Goal: Task Accomplishment & Management: Complete application form

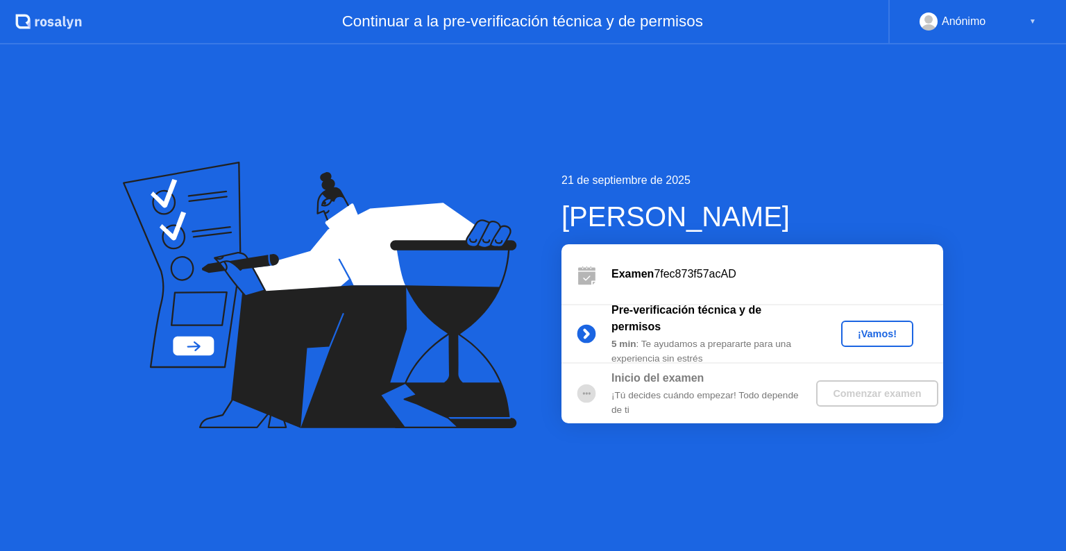
click at [866, 333] on div "¡Vamos!" at bounding box center [877, 333] width 61 height 11
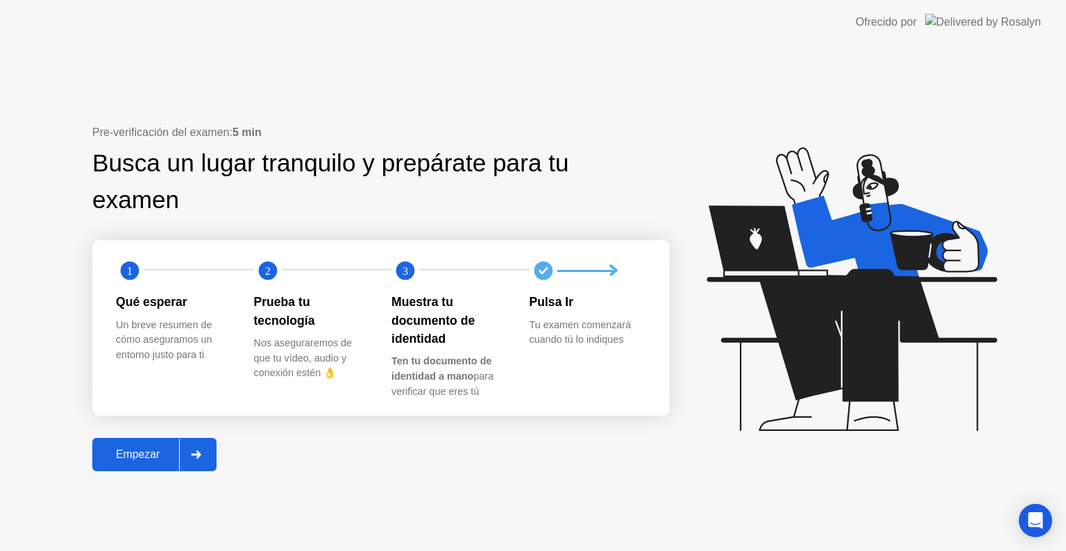
click at [133, 454] on div "Empezar" at bounding box center [137, 454] width 83 height 12
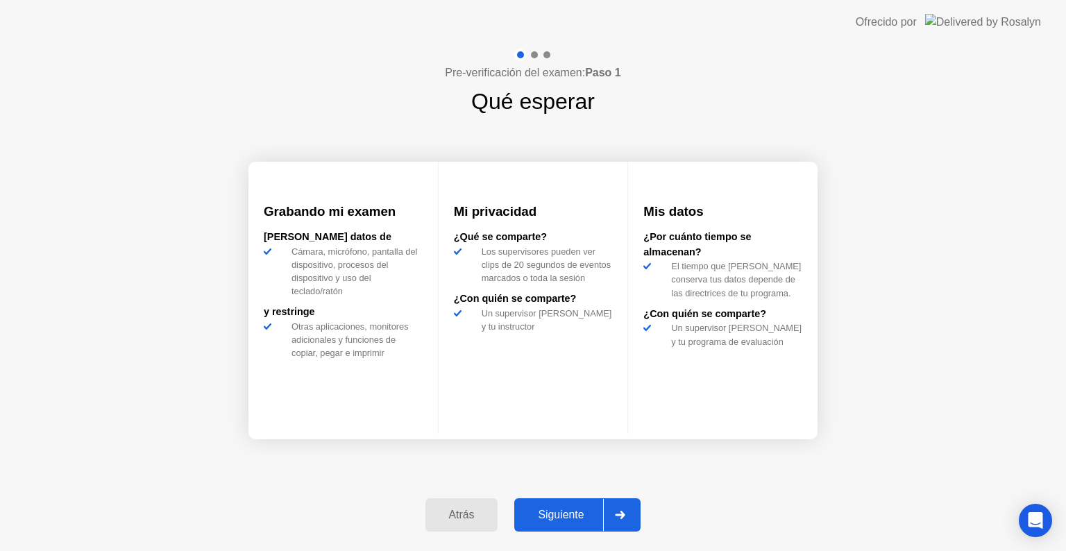
click at [519, 511] on div "Siguiente" at bounding box center [560, 515] width 85 height 12
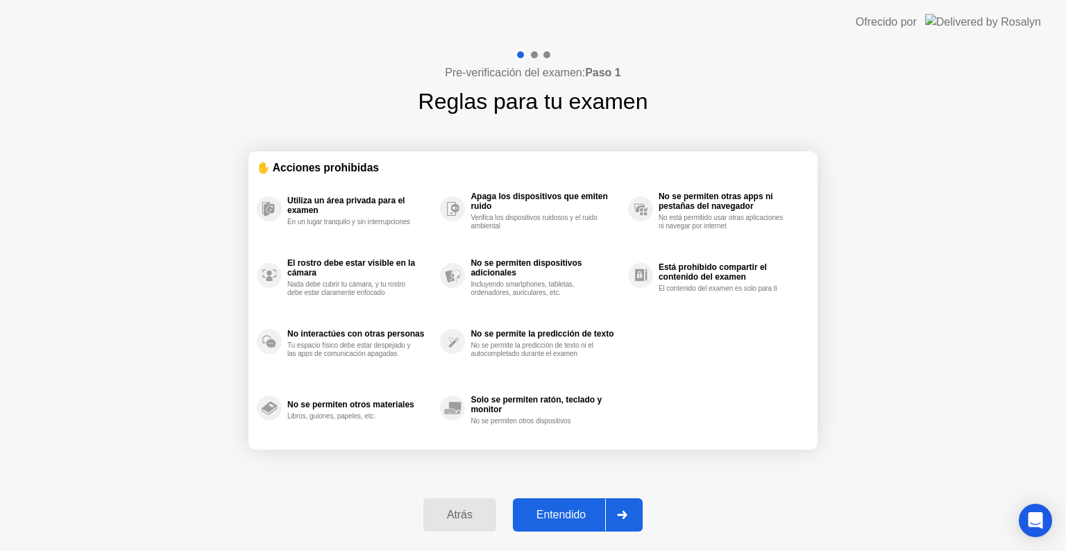
click at [563, 520] on div "Entendido" at bounding box center [561, 515] width 88 height 12
select select "**********"
select select "*******"
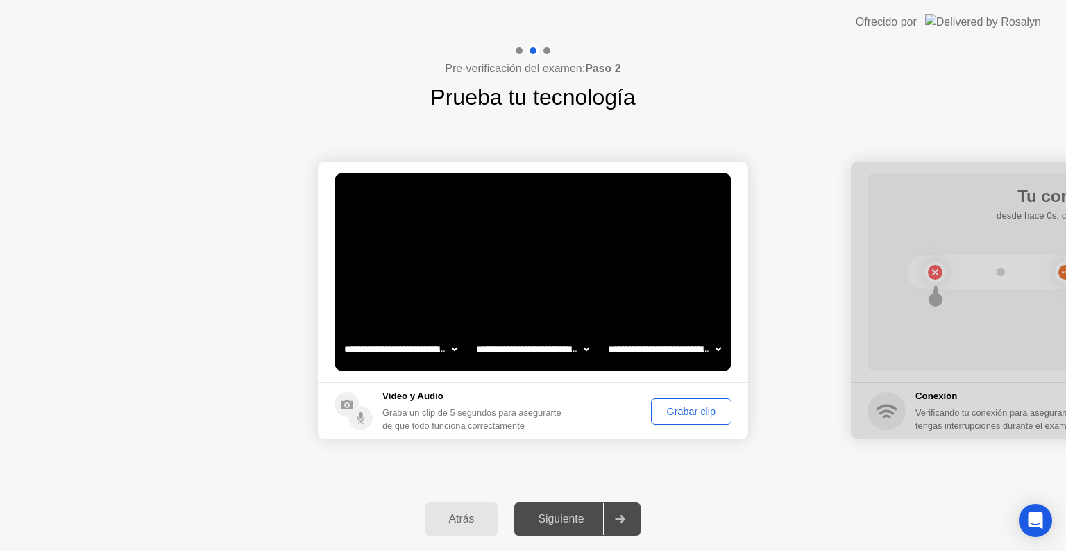
click at [699, 415] on div "Grabar clip" at bounding box center [691, 411] width 71 height 11
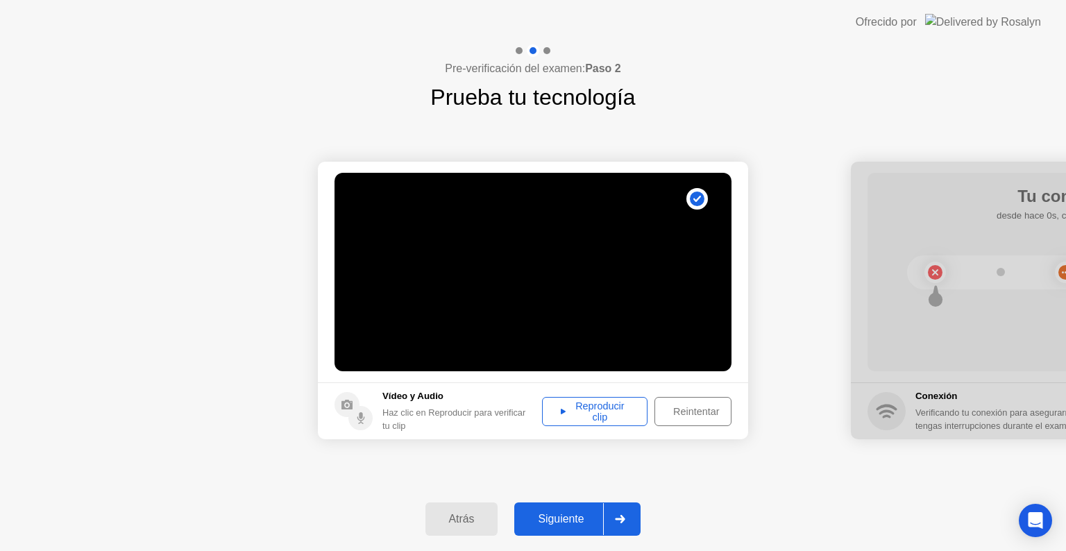
click at [597, 409] on div "Reproducir clip" at bounding box center [595, 411] width 96 height 22
click at [550, 533] on button "Siguiente" at bounding box center [577, 518] width 126 height 33
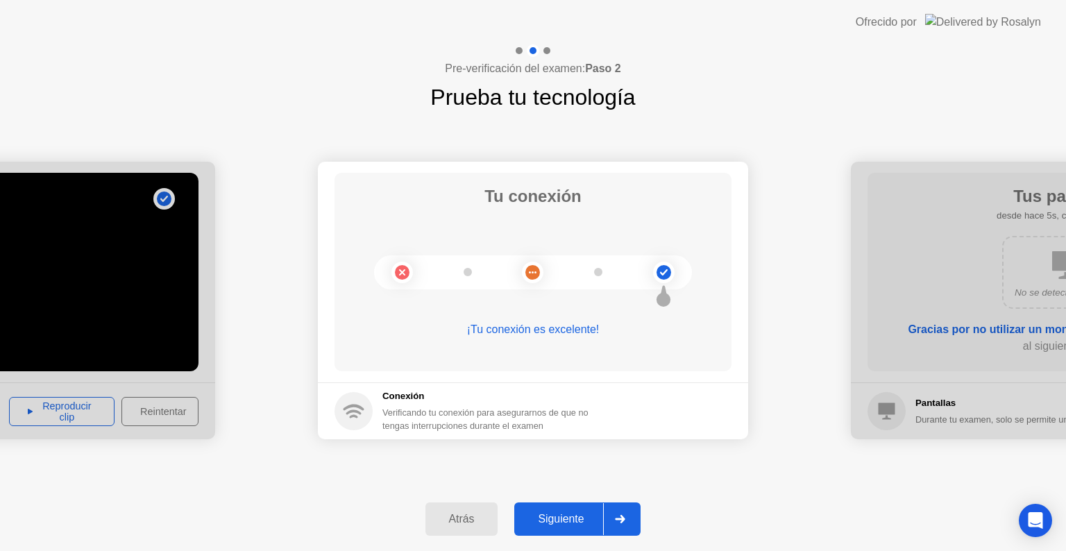
click at [547, 507] on button "Siguiente" at bounding box center [577, 518] width 126 height 33
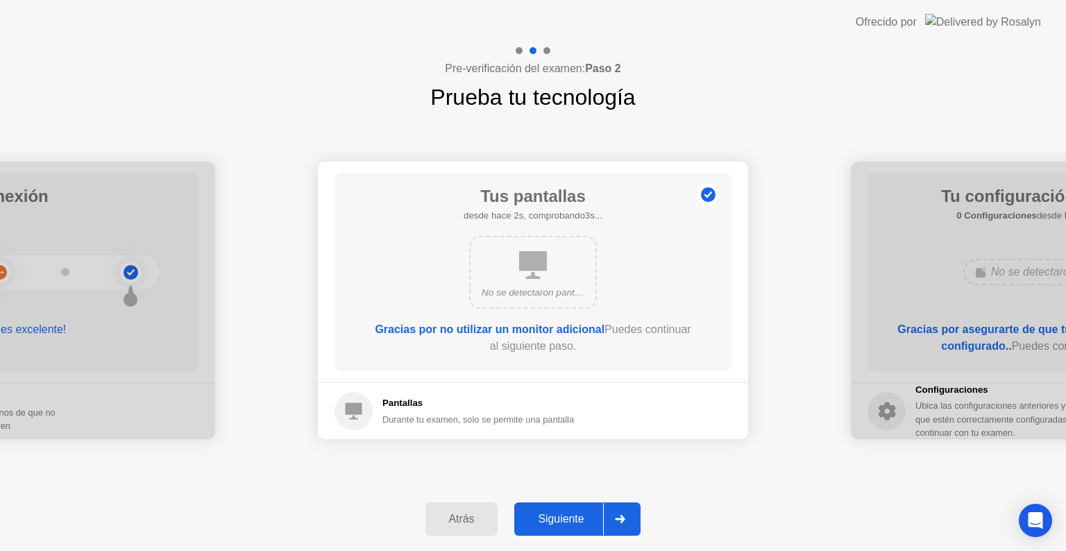
click at [567, 509] on button "Siguiente" at bounding box center [577, 518] width 126 height 33
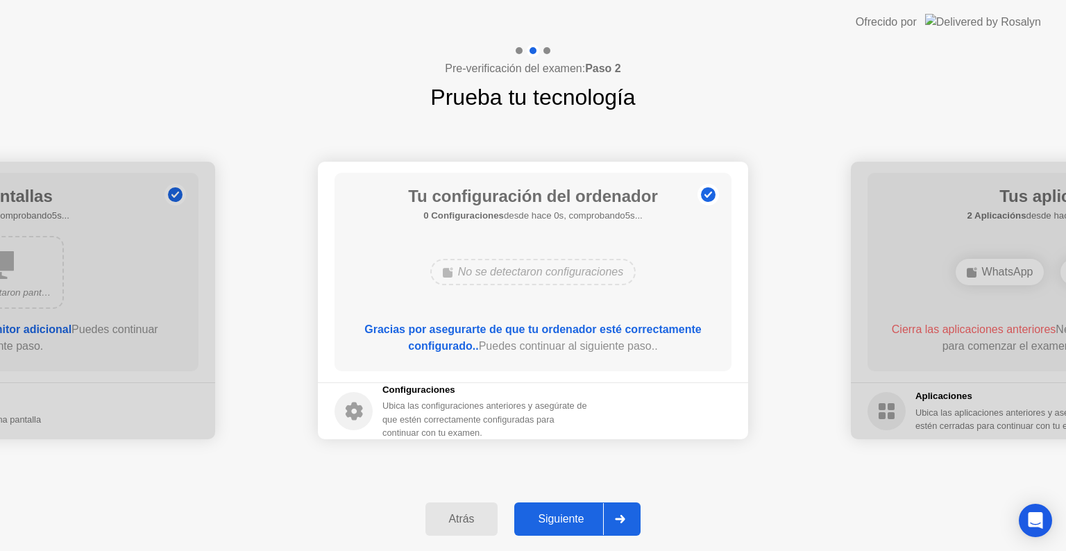
click at [567, 509] on button "Siguiente" at bounding box center [577, 518] width 126 height 33
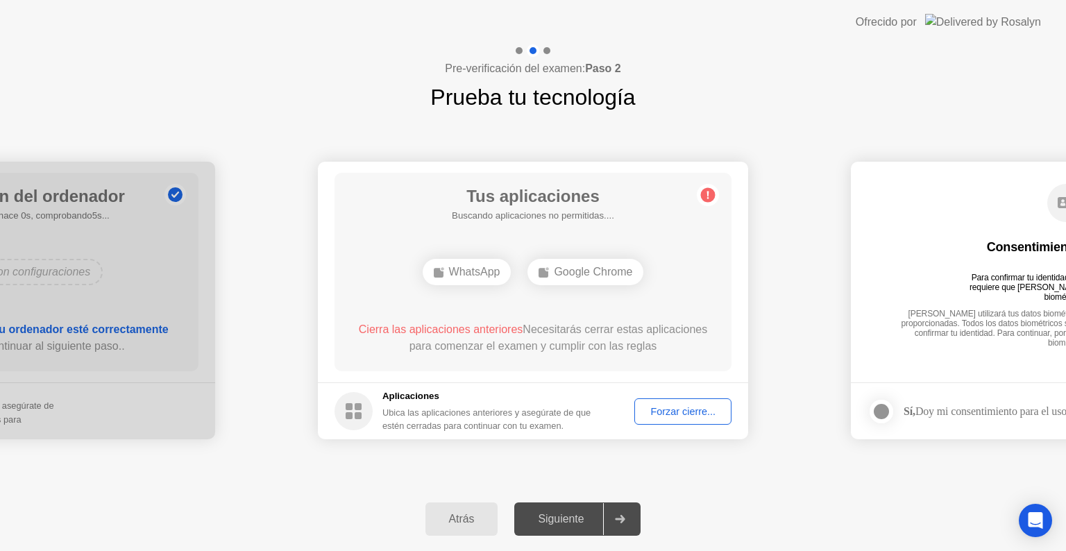
click at [677, 409] on div "Forzar cierre..." at bounding box center [682, 411] width 87 height 11
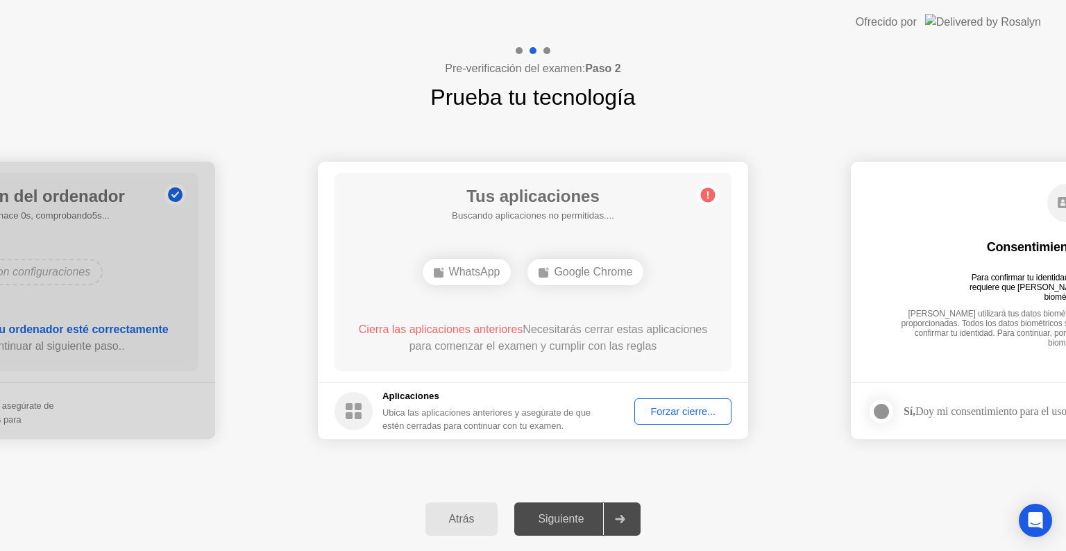
click at [614, 503] on div at bounding box center [619, 519] width 33 height 32
click at [656, 414] on div "Forzar cierre..." at bounding box center [682, 411] width 87 height 11
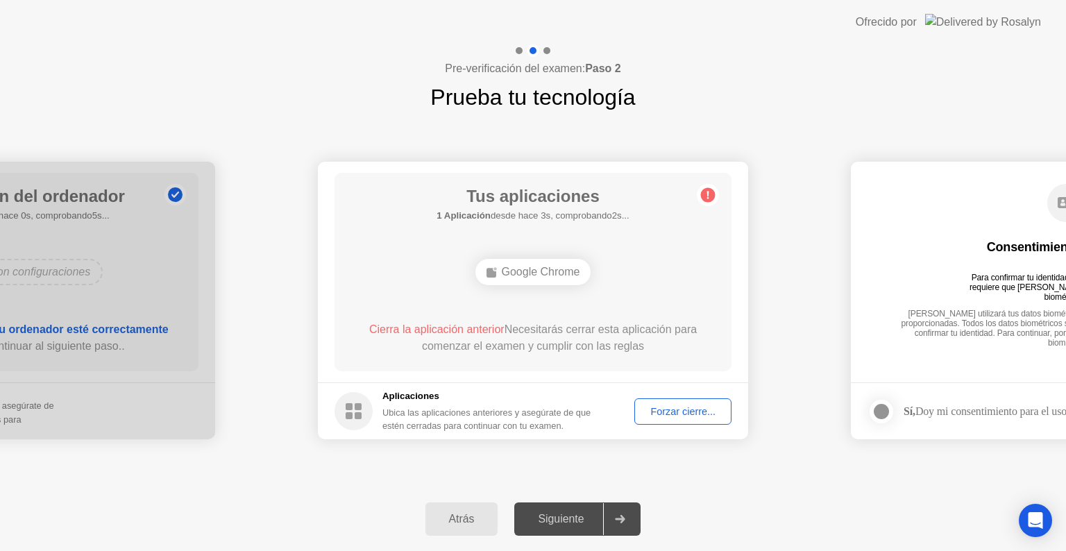
click at [605, 522] on div at bounding box center [619, 519] width 33 height 32
click at [566, 368] on div "Tus aplicaciones 1 Aplicación desde hace 4s, comprobando1s... Google Chrome Cie…" at bounding box center [532, 272] width 397 height 198
click at [584, 287] on div "Google Chrome" at bounding box center [533, 271] width 318 height 37
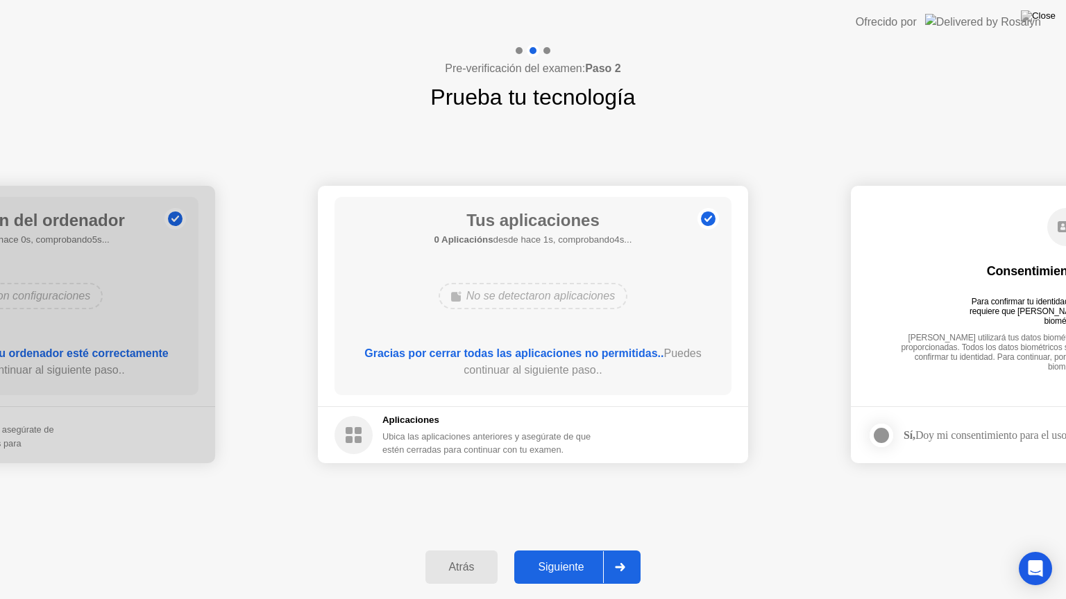
click at [582, 550] on button "Siguiente" at bounding box center [577, 567] width 126 height 33
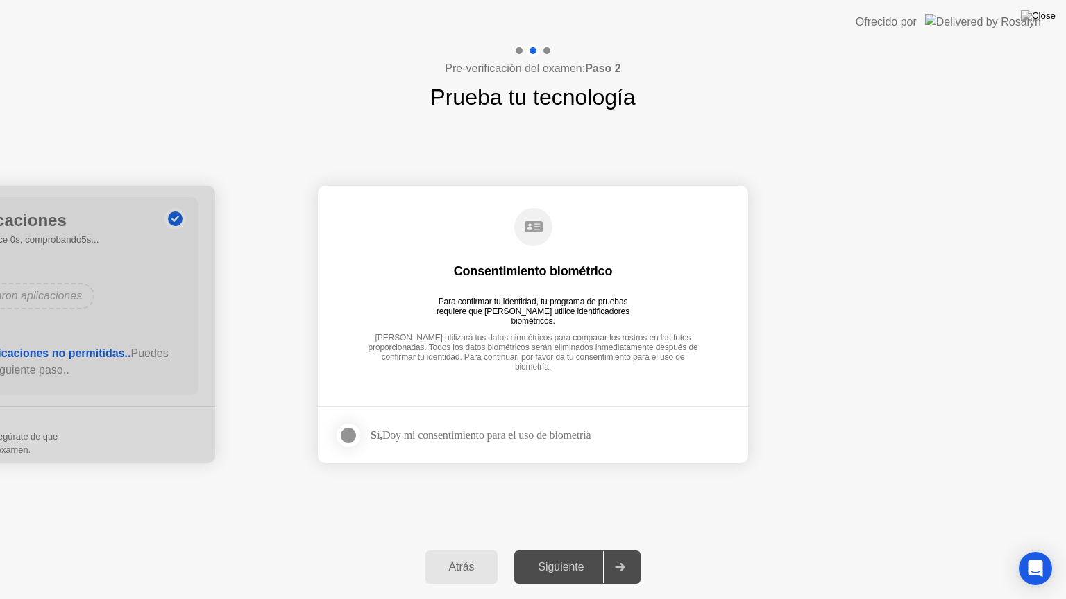
click at [591, 550] on div "Siguiente" at bounding box center [560, 567] width 85 height 12
click at [343, 430] on div at bounding box center [348, 435] width 17 height 17
click at [581, 550] on button "Siguiente" at bounding box center [577, 567] width 126 height 33
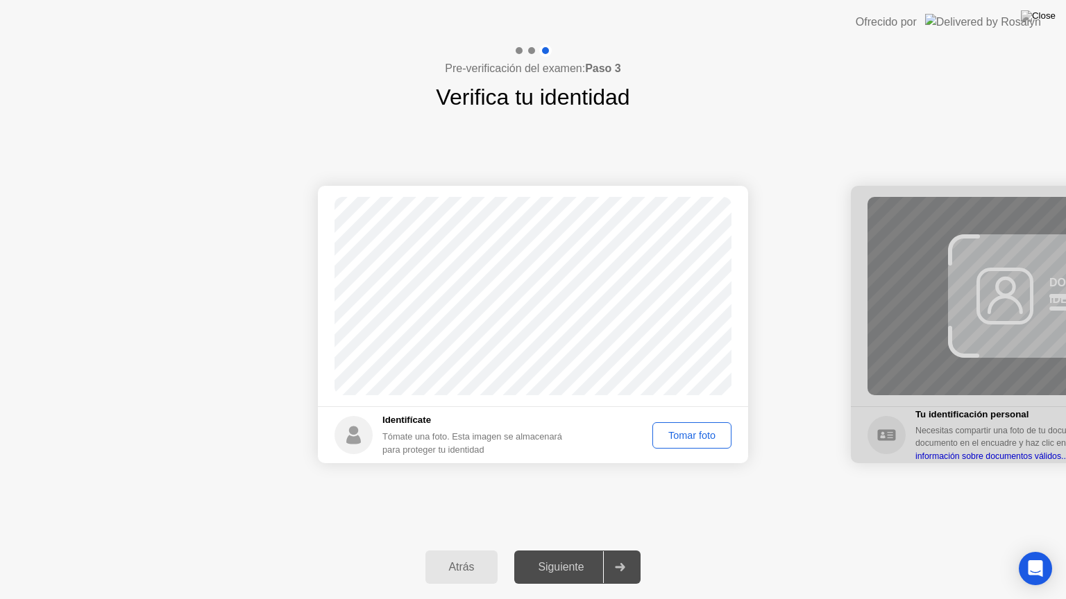
click at [705, 436] on div "Tomar foto" at bounding box center [691, 435] width 69 height 11
click at [599, 550] on div "Siguiente" at bounding box center [560, 567] width 85 height 12
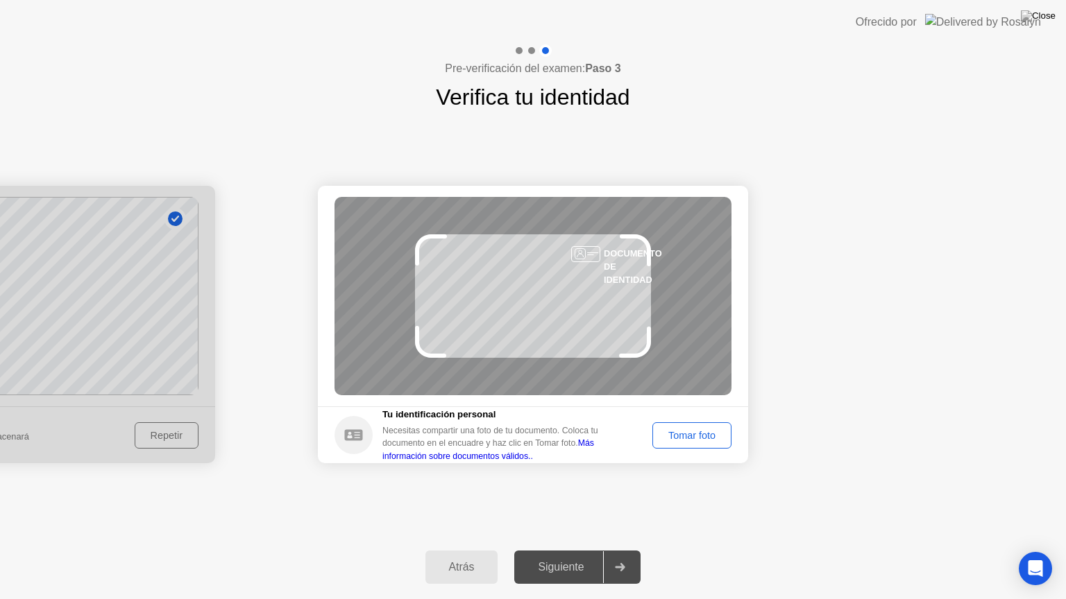
click at [603, 550] on div "Siguiente" at bounding box center [560, 567] width 85 height 12
click at [695, 446] on button "Tomar foto" at bounding box center [691, 436] width 79 height 26
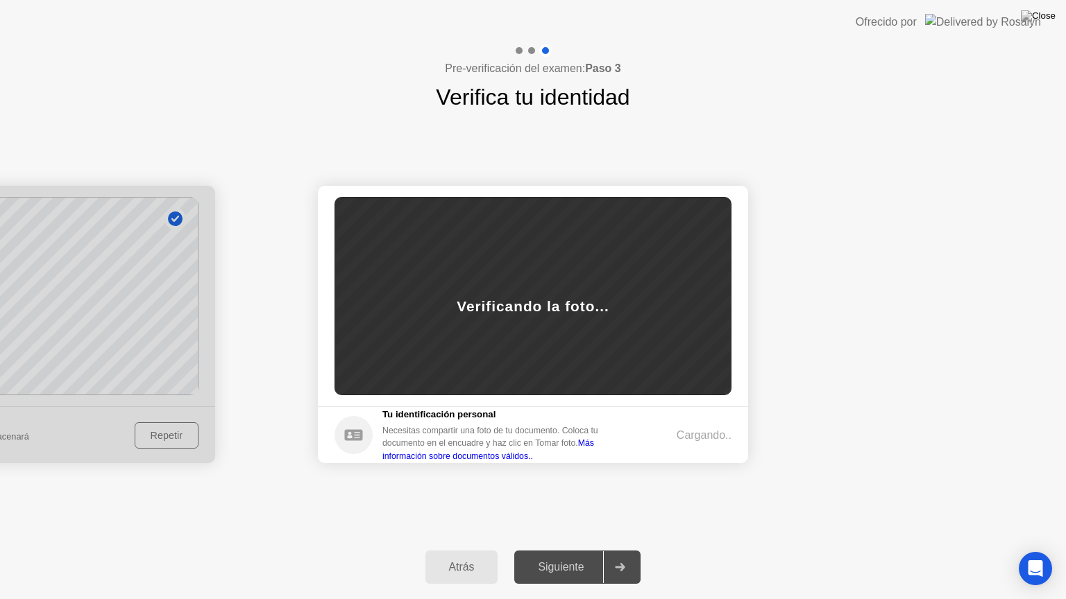
click at [694, 444] on footer "Tu identificación personal Necesitas compartir una foto de tu documento. Coloca…" at bounding box center [533, 435] width 430 height 57
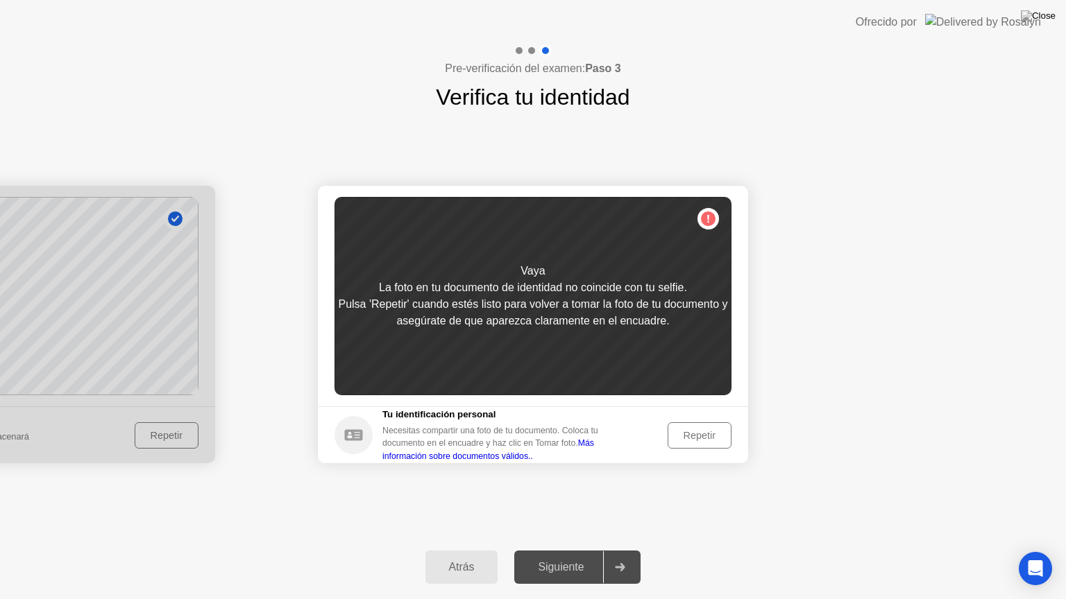
click at [697, 433] on div "Repetir" at bounding box center [699, 435] width 54 height 11
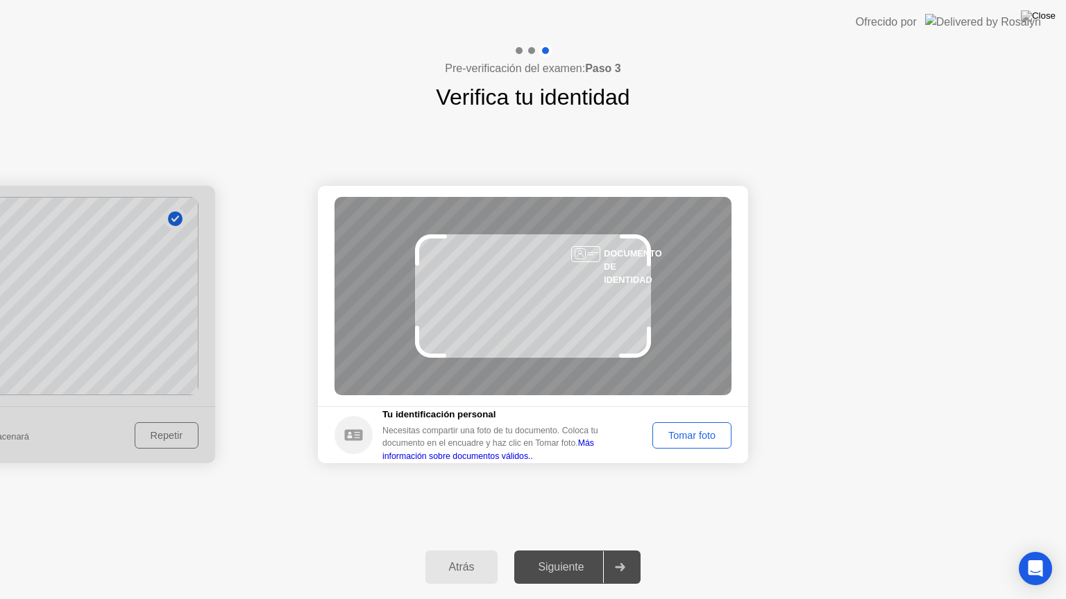
click at [692, 436] on div "Tomar foto" at bounding box center [691, 435] width 69 height 11
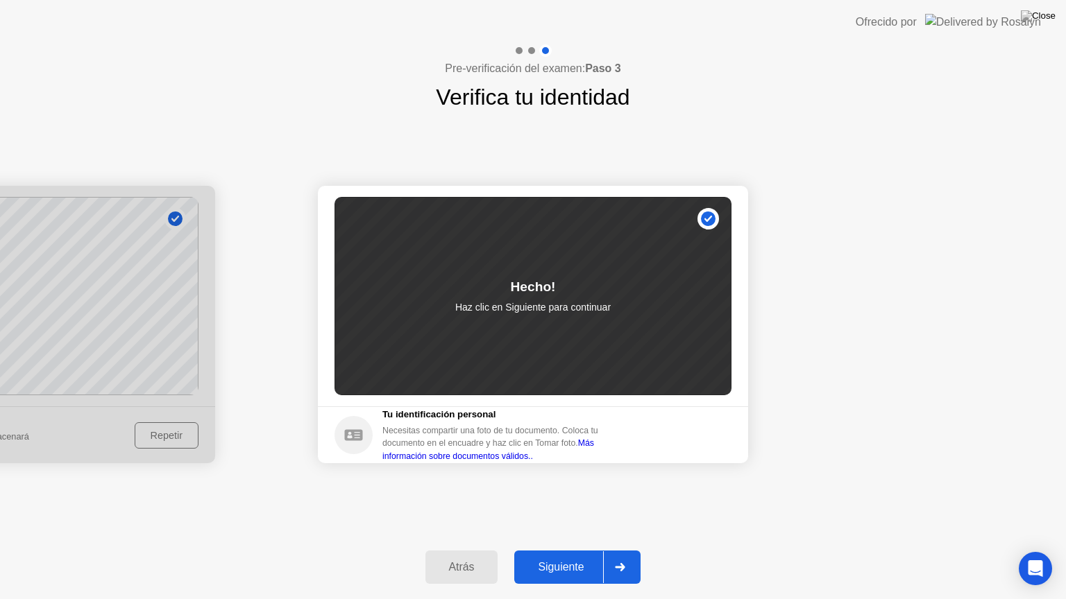
click at [603, 550] on div "Siguiente" at bounding box center [560, 567] width 85 height 12
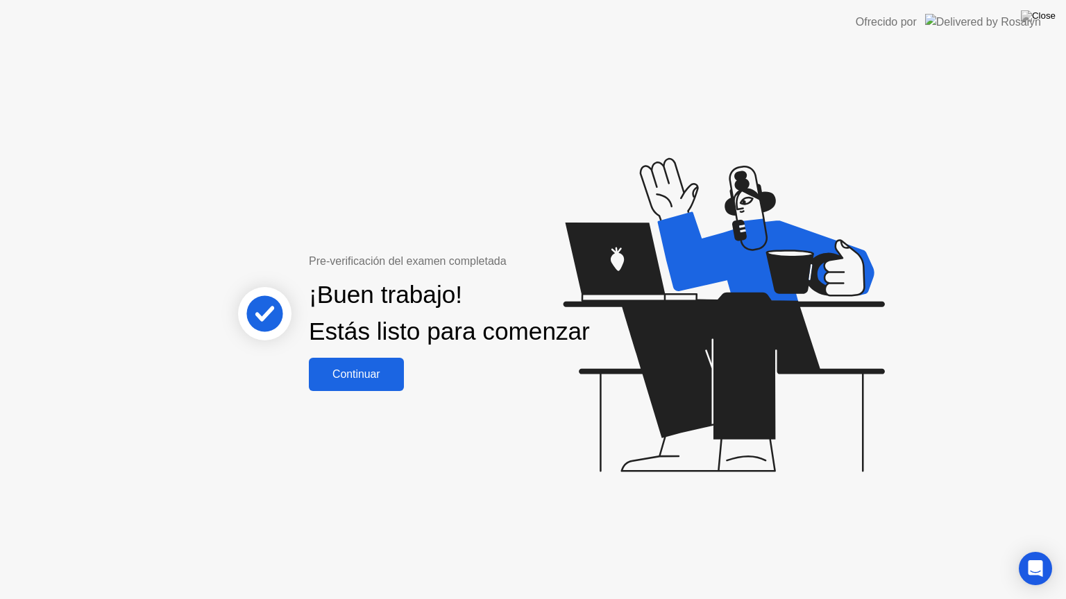
click at [342, 405] on div "Pre-verificación del examen completada ¡Buen trabajo! Estás listo para comenzar…" at bounding box center [533, 321] width 1066 height 555
click at [344, 381] on div "Continuar" at bounding box center [356, 374] width 87 height 12
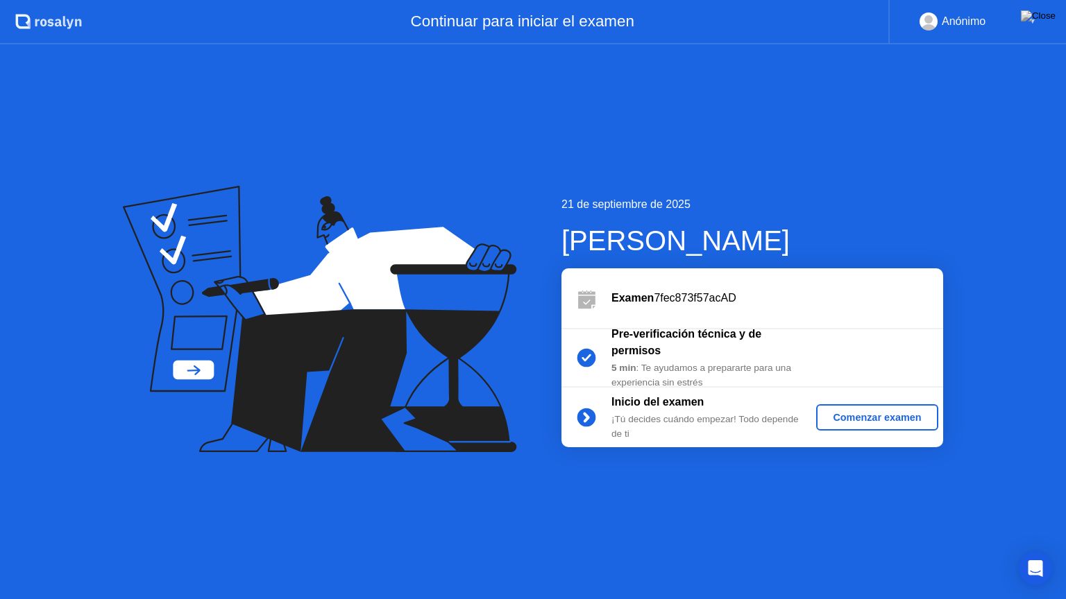
click at [878, 426] on button "Comenzar examen" at bounding box center [876, 418] width 121 height 26
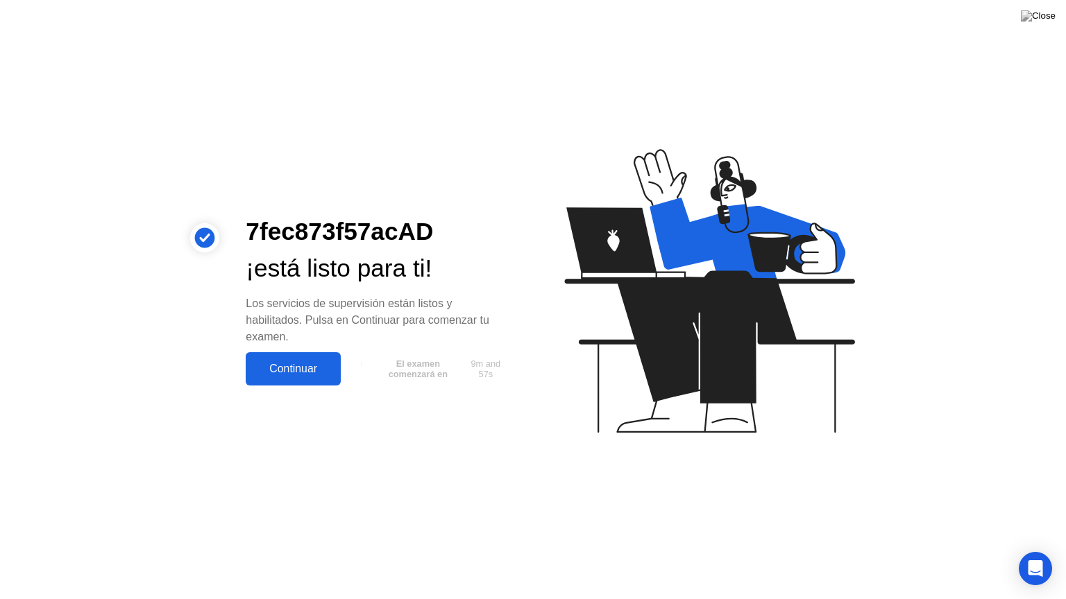
click at [306, 372] on div "Continuar" at bounding box center [293, 369] width 87 height 12
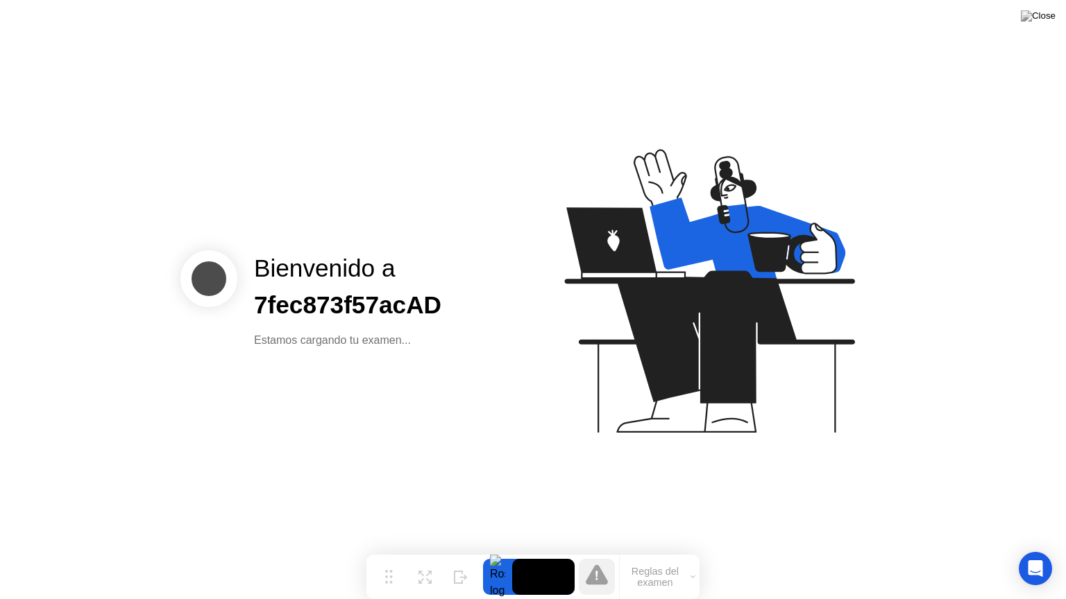
click at [661, 550] on button "Reglas del examen" at bounding box center [660, 577] width 80 height 24
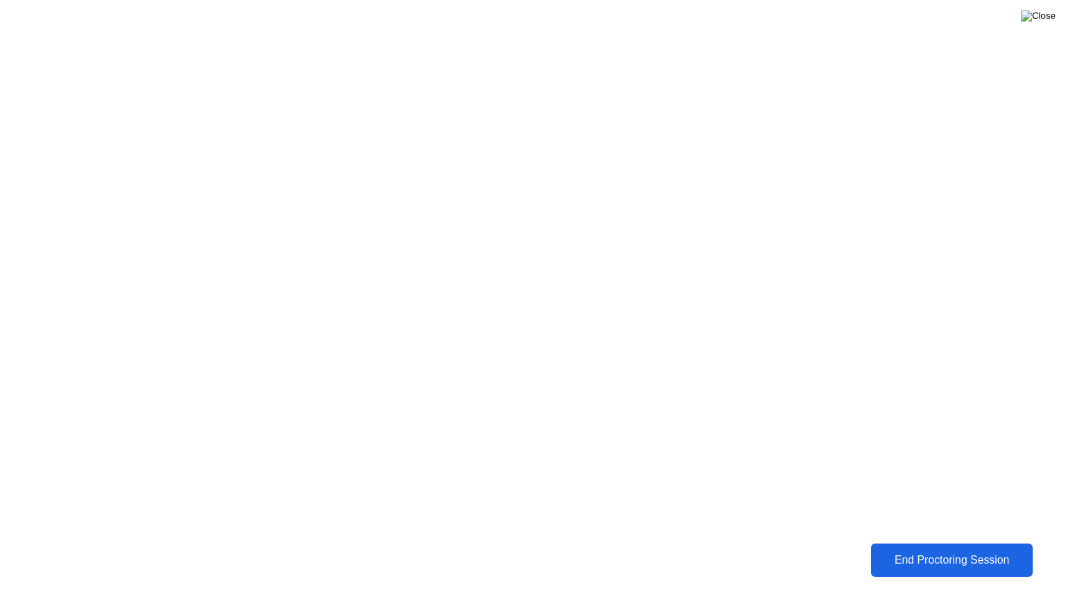
click at [1048, 13] on img at bounding box center [1038, 15] width 35 height 11
